Goal: Task Accomplishment & Management: Manage account settings

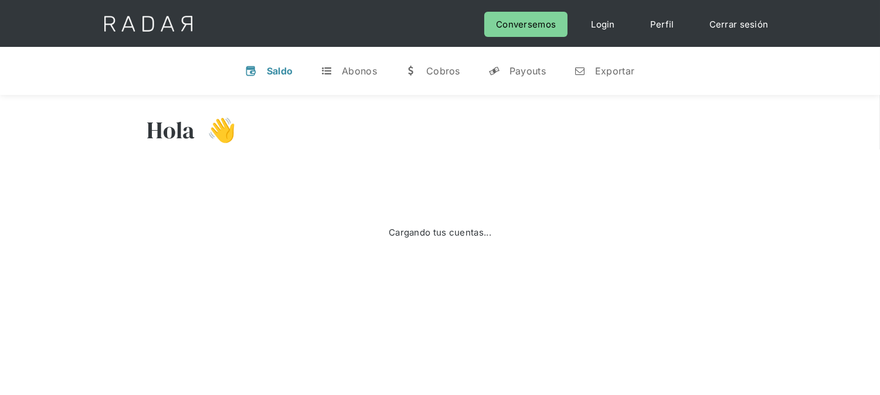
click at [747, 33] on link "Cerrar sesión" at bounding box center [739, 24] width 83 height 25
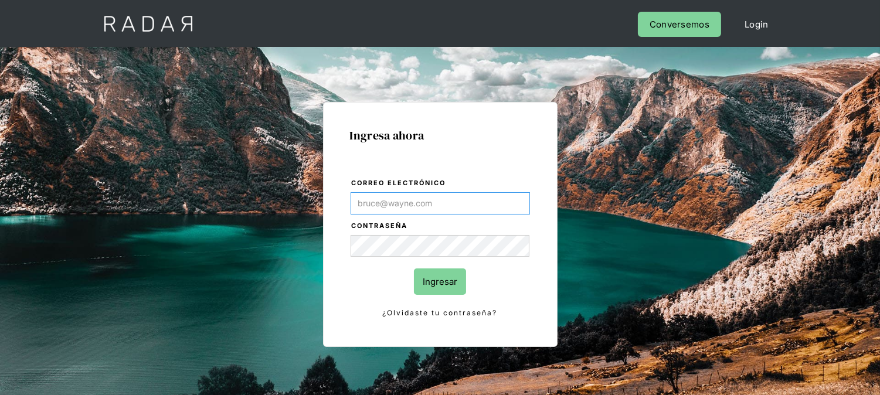
type input "[EMAIL_ADDRESS][DOMAIN_NAME]"
click at [435, 285] on input "Ingresar" at bounding box center [440, 281] width 52 height 26
